Goal: Task Accomplishment & Management: Manage account settings

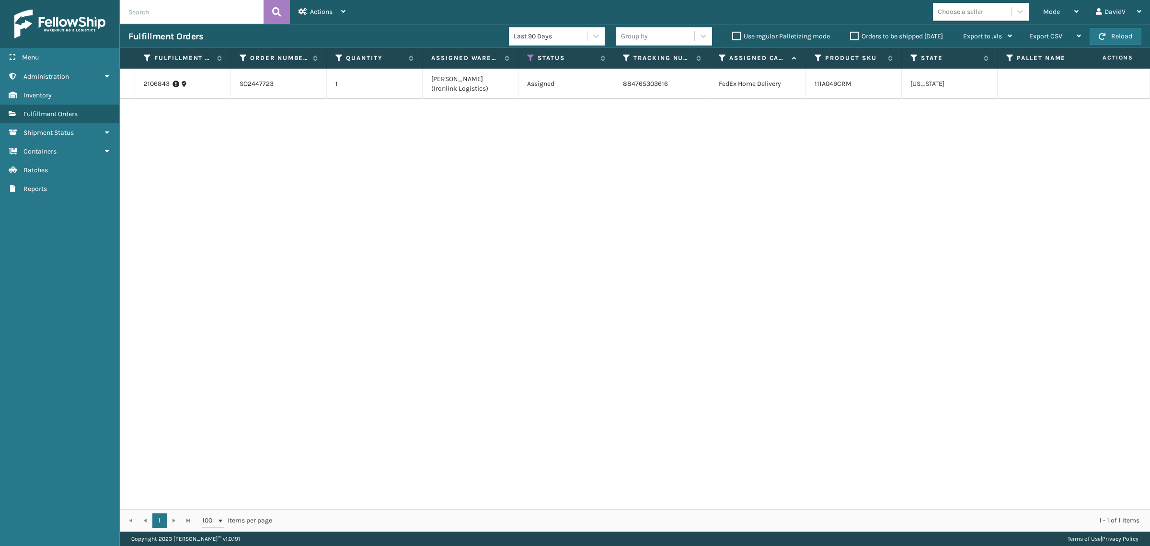
click at [852, 39] on label "Orders to be shipped [DATE]" at bounding box center [896, 36] width 93 height 8
click at [851, 37] on input "Orders to be shipped [DATE]" at bounding box center [850, 34] width 0 height 6
click at [852, 39] on label "Orders to be shipped [DATE]" at bounding box center [896, 36] width 93 height 8
click at [851, 37] on input "Orders to be shipped [DATE]" at bounding box center [850, 34] width 0 height 6
click at [852, 35] on label "Orders to be shipped [DATE]" at bounding box center [896, 36] width 93 height 8
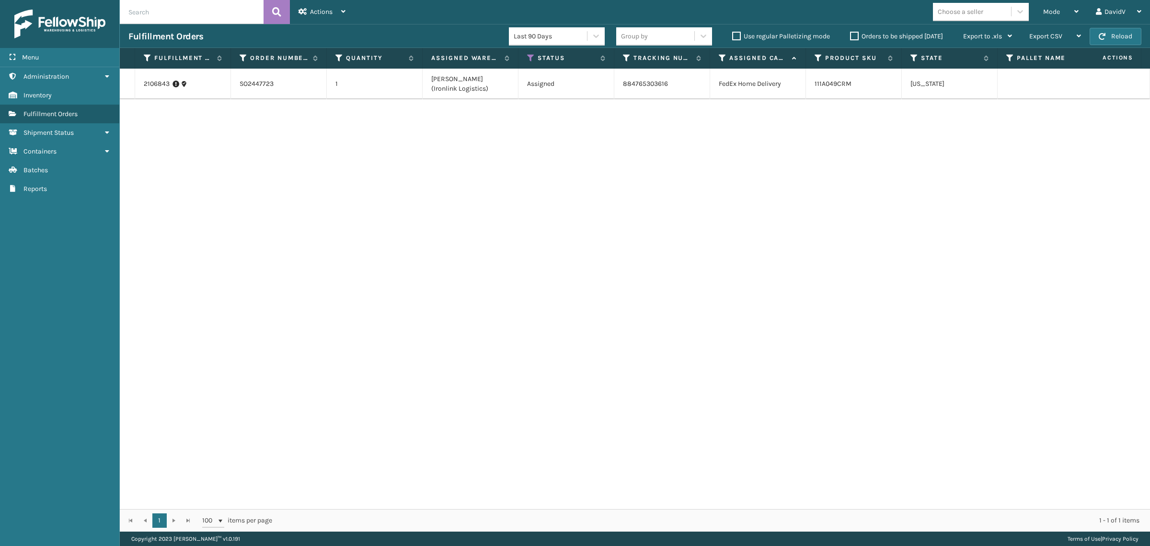
click at [851, 35] on input "Orders to be shipped [DATE]" at bounding box center [850, 34] width 0 height 6
click at [852, 35] on label "Orders to be shipped [DATE]" at bounding box center [896, 36] width 93 height 8
click at [851, 35] on input "Orders to be shipped [DATE]" at bounding box center [850, 34] width 0 height 6
click at [845, 245] on div "2106843 SO2447723 1 Ladson (Ironlink Logistics) Assigned 884765303616 FedEx Hom…" at bounding box center [635, 289] width 1031 height 440
click at [855, 38] on label "Orders to be shipped [DATE]" at bounding box center [896, 36] width 93 height 8
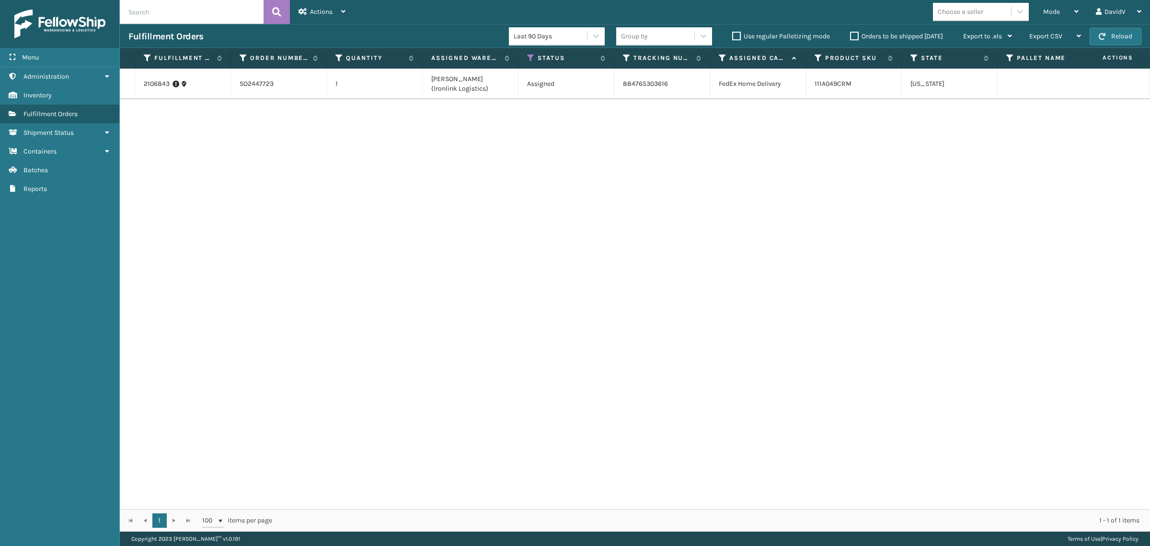
click at [851, 37] on input "Orders to be shipped [DATE]" at bounding box center [850, 34] width 0 height 6
click at [855, 38] on label "Orders to be shipped [DATE]" at bounding box center [896, 36] width 93 height 8
click at [851, 37] on input "Orders to be shipped [DATE]" at bounding box center [850, 34] width 0 height 6
click at [855, 38] on label "Orders to be shipped [DATE]" at bounding box center [896, 36] width 93 height 8
click at [851, 37] on input "Orders to be shipped [DATE]" at bounding box center [850, 34] width 0 height 6
